Goal: Information Seeking & Learning: Learn about a topic

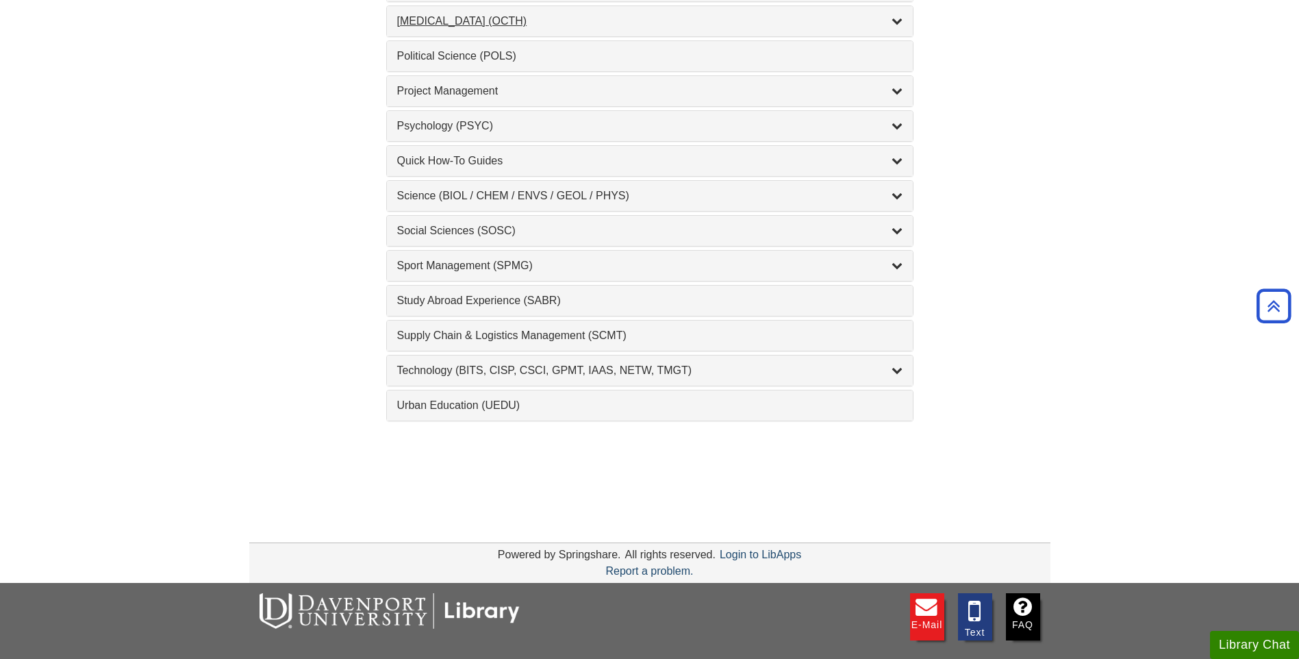
scroll to position [1027, 0]
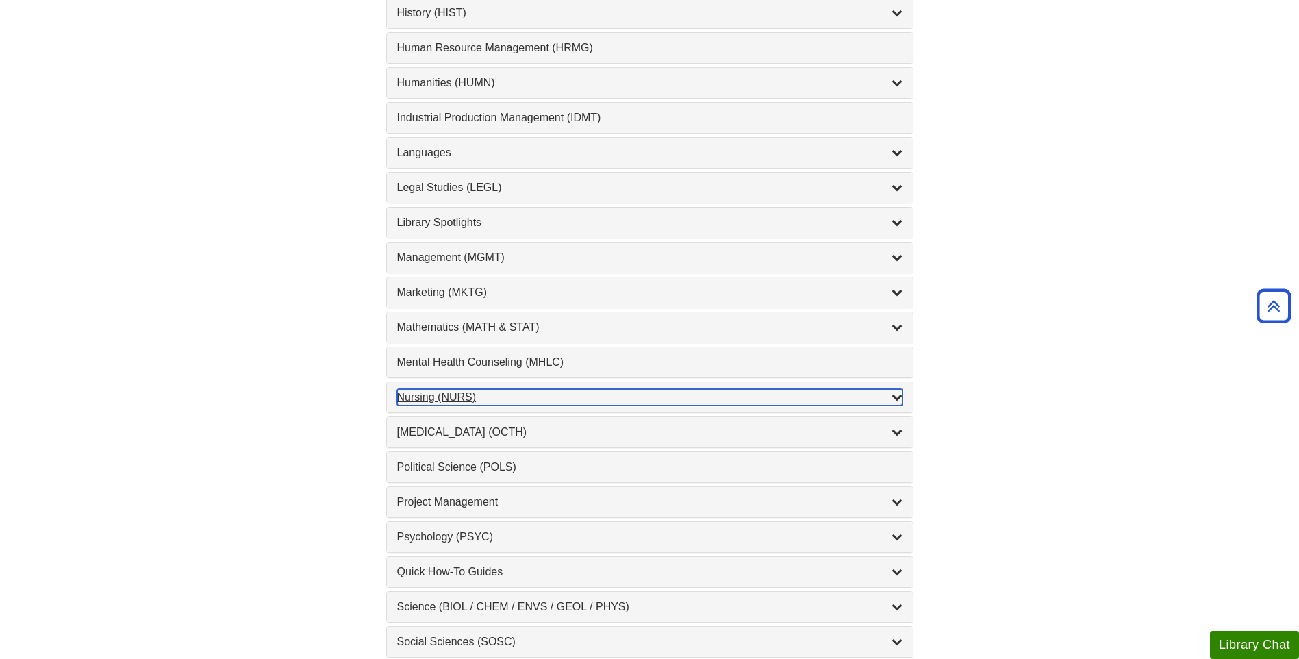
click at [416, 398] on div "Nursing (NURS) , 14 guides" at bounding box center [649, 397] width 505 height 16
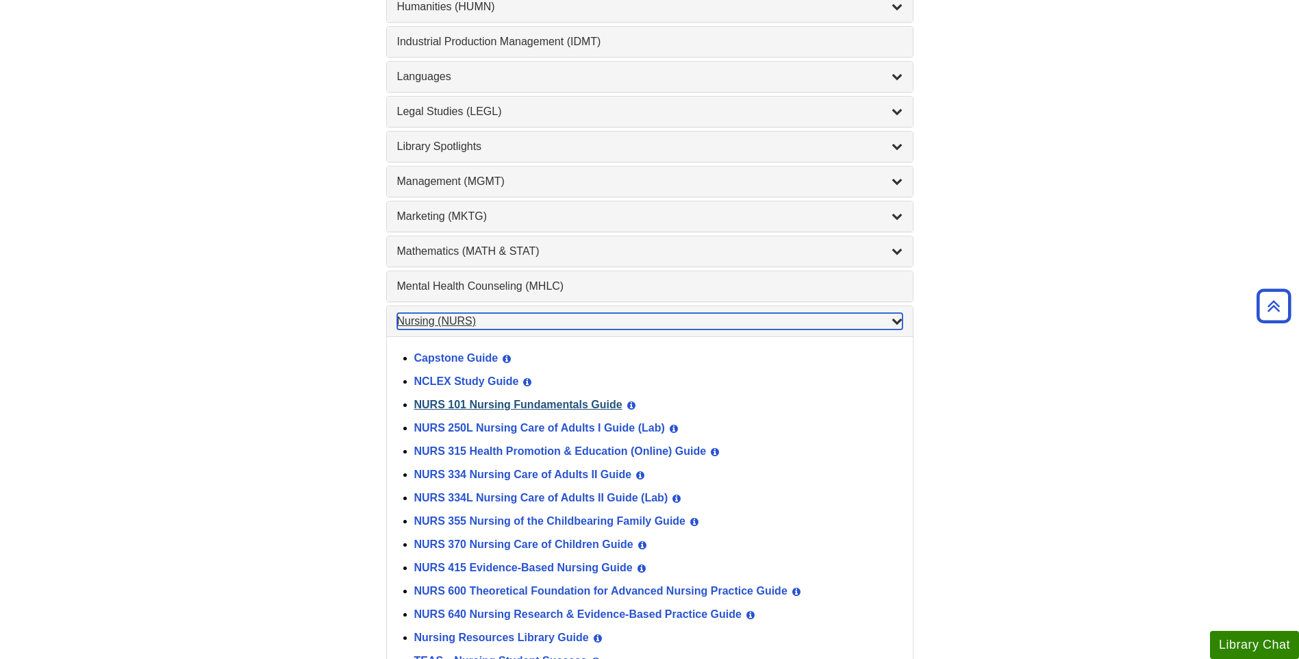
scroll to position [1232, 0]
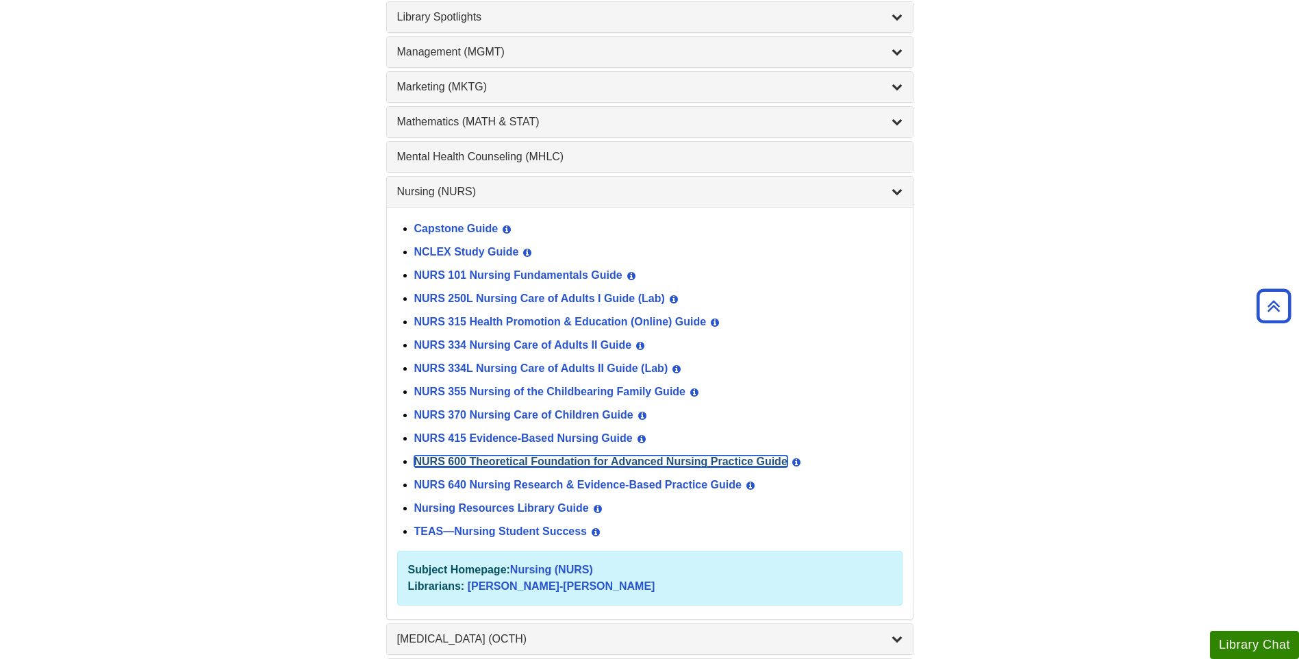
click at [474, 457] on link "NURS 600 Theoretical Foundation for Advanced Nursing Practice Guide" at bounding box center [600, 461] width 373 height 12
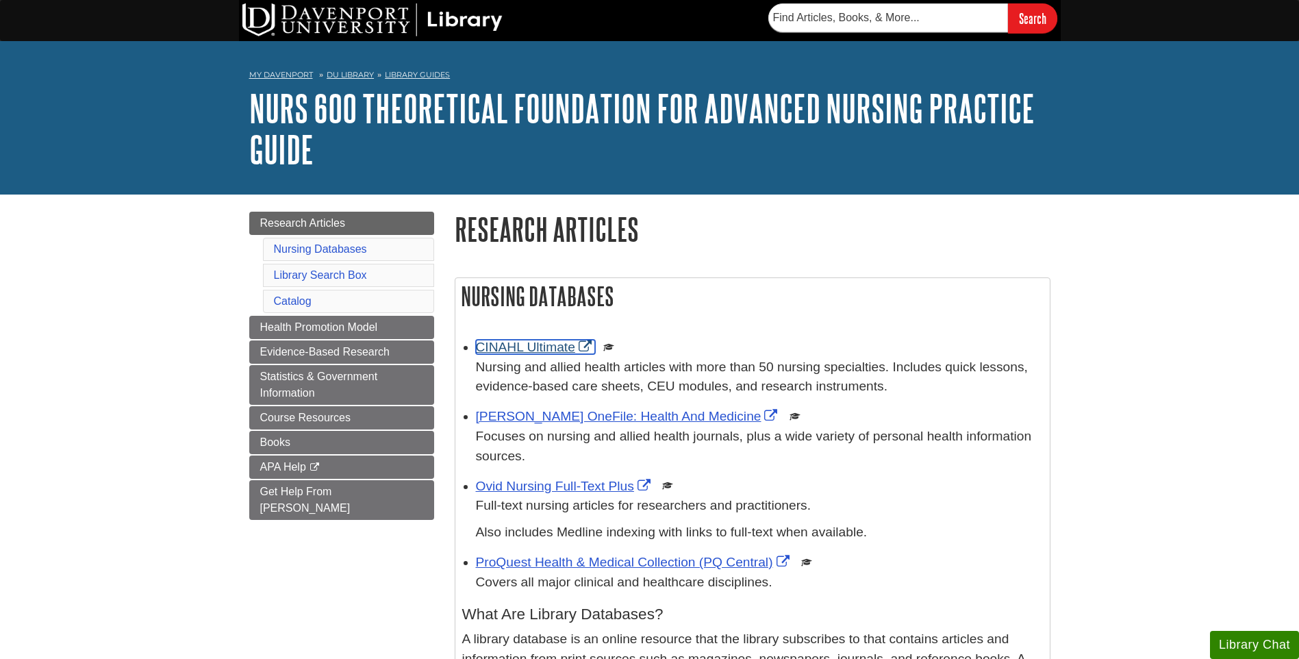
click at [530, 343] on link "CINAHL Ultimate" at bounding box center [535, 347] width 119 height 14
click at [512, 417] on link "Gale OneFile: Health And Medicine" at bounding box center [628, 416] width 305 height 14
click at [507, 348] on link "CINAHL Ultimate" at bounding box center [535, 347] width 119 height 14
